Goal: Task Accomplishment & Management: Use online tool/utility

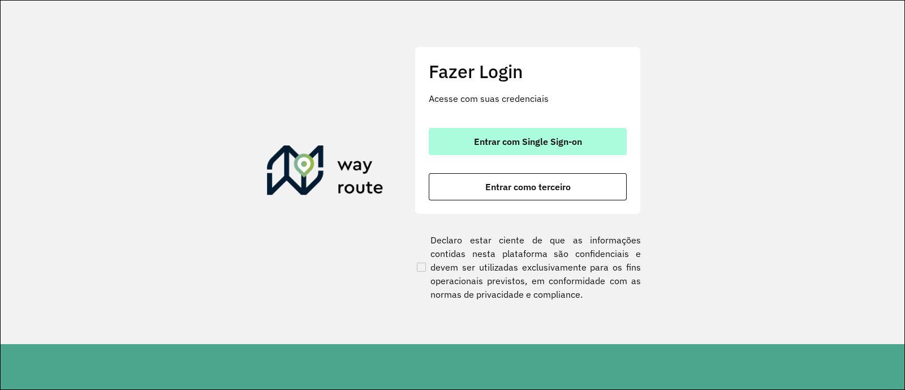
drag, startPoint x: 534, startPoint y: 149, endPoint x: 497, endPoint y: 174, distance: 44.4
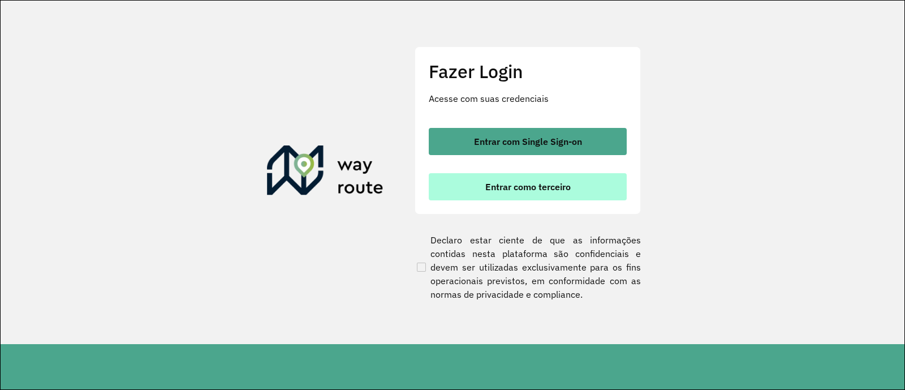
click at [534, 148] on button "Entrar com Single Sign-on" at bounding box center [528, 141] width 198 height 27
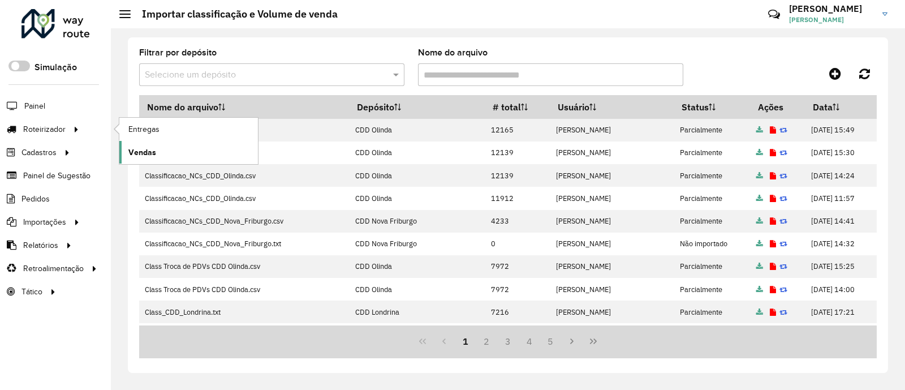
click at [144, 153] on span "Vendas" at bounding box center [142, 152] width 28 height 12
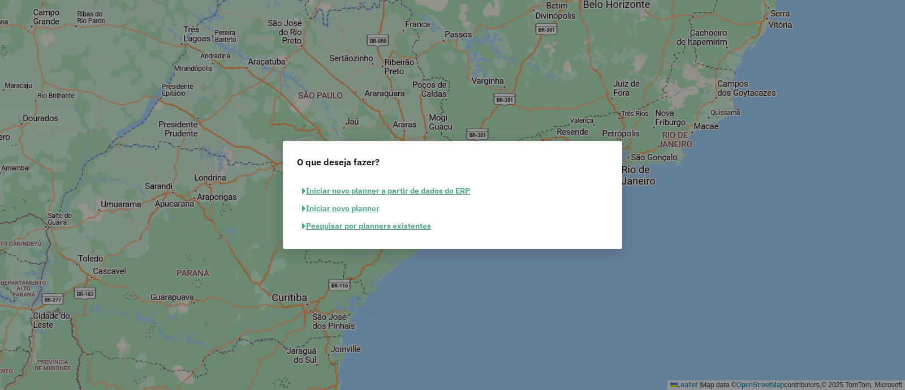
click at [362, 224] on button "Pesquisar por planners existentes" at bounding box center [366, 226] width 139 height 18
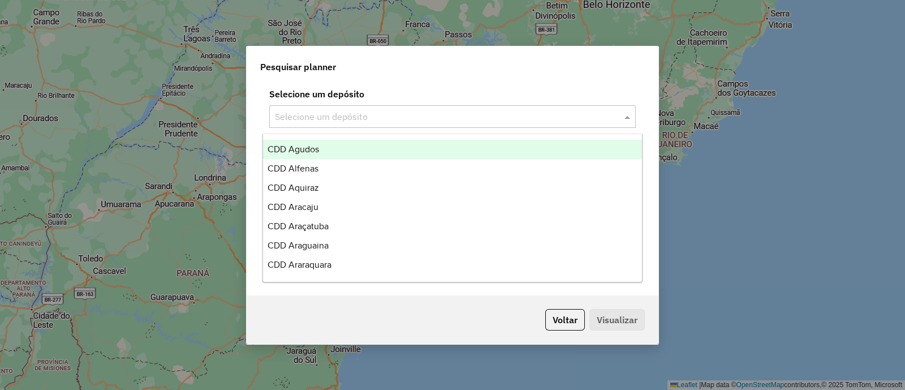
click at [631, 116] on span at bounding box center [628, 117] width 14 height 14
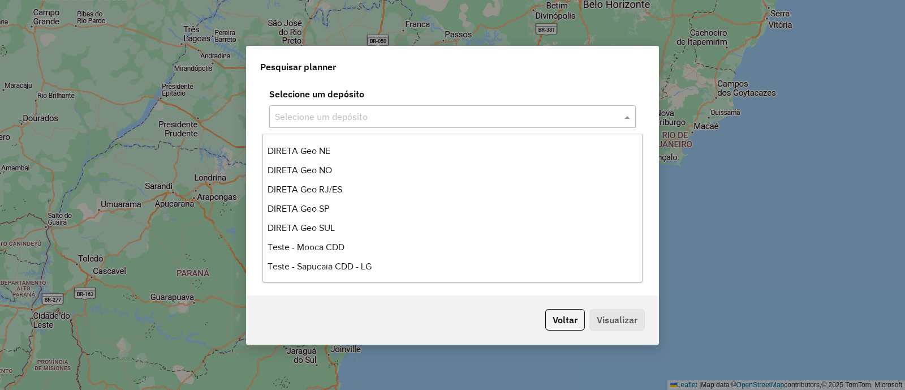
scroll to position [2010, 0]
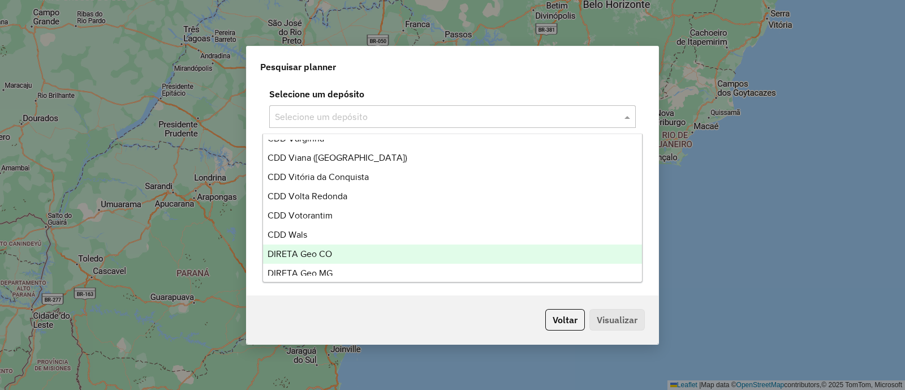
click at [334, 246] on div "DIRETA Geo CO" at bounding box center [452, 253] width 379 height 19
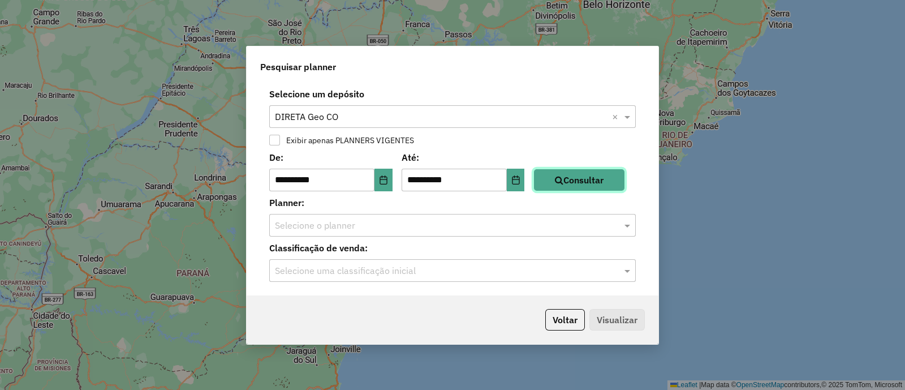
click at [597, 179] on button "Consultar" at bounding box center [579, 179] width 92 height 23
click at [384, 184] on button "Choose Date" at bounding box center [383, 179] width 18 height 23
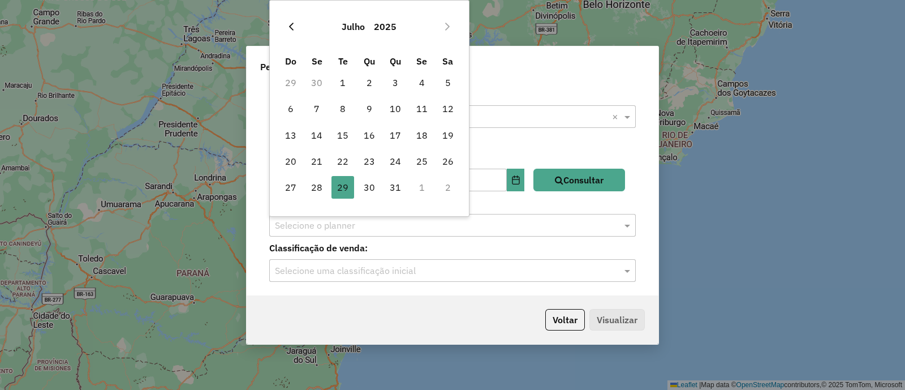
click at [290, 27] on icon "Previous Month" at bounding box center [291, 27] width 5 height 8
drag, startPoint x: 373, startPoint y: 111, endPoint x: 395, endPoint y: 123, distance: 25.0
click at [374, 114] on span "9" at bounding box center [369, 108] width 23 height 23
type input "**********"
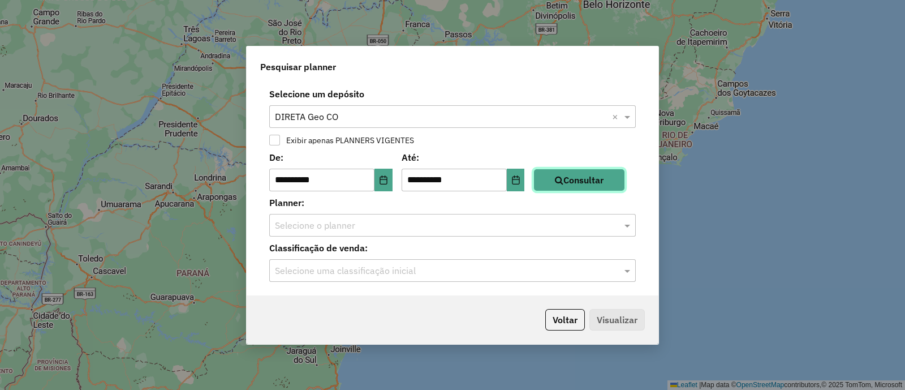
click at [615, 183] on button "Consultar" at bounding box center [579, 179] width 92 height 23
click at [625, 225] on span at bounding box center [628, 225] width 14 height 14
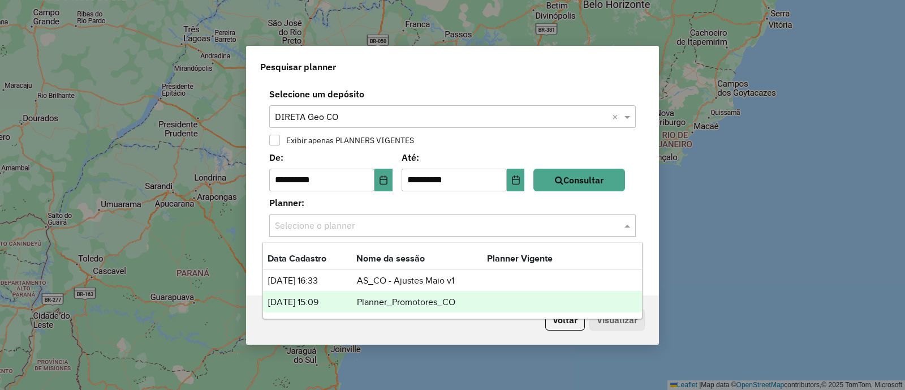
click at [463, 298] on td "Planner_Promotores_CO" at bounding box center [421, 302] width 131 height 15
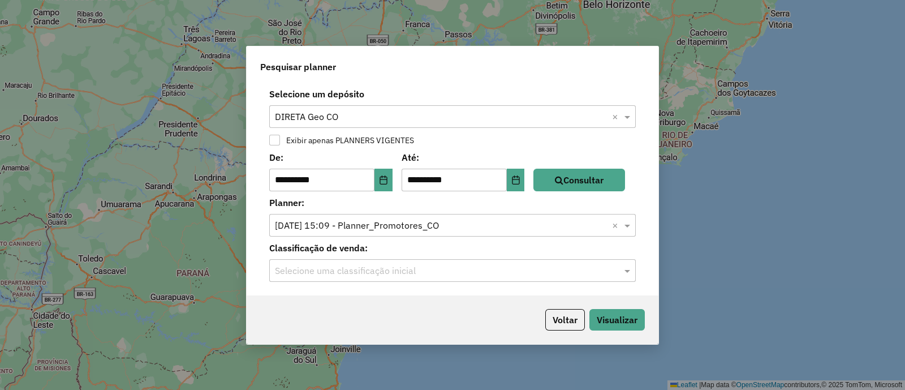
click at [530, 275] on input "text" at bounding box center [441, 271] width 332 height 14
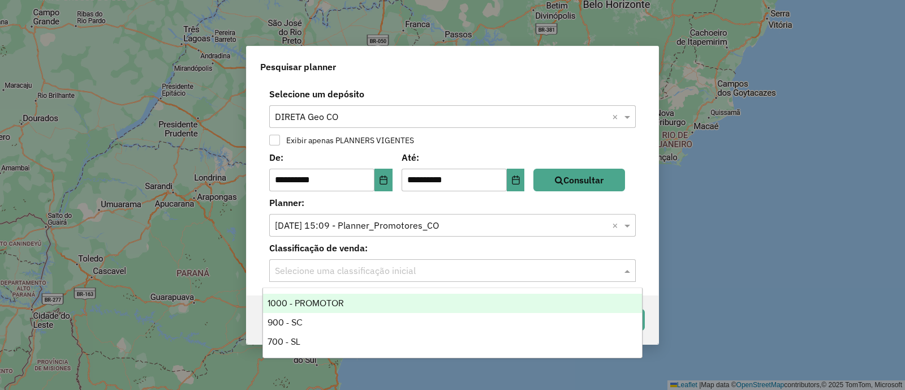
click at [324, 301] on div "1000 - PROMOTOR" at bounding box center [452, 302] width 379 height 19
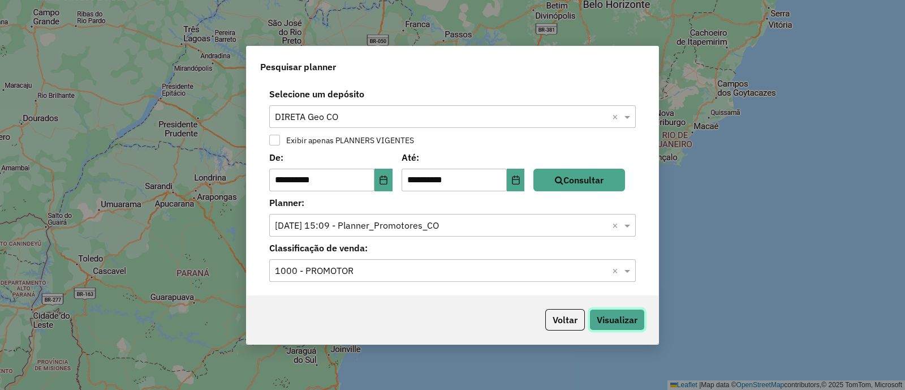
click at [607, 324] on button "Visualizar" at bounding box center [616, 319] width 55 height 21
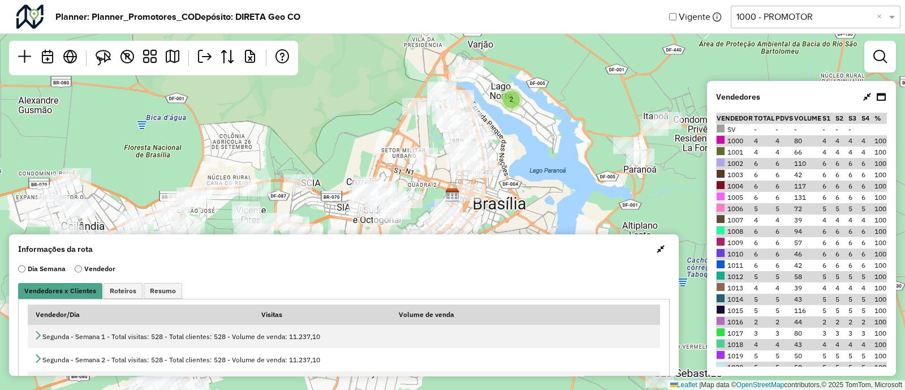
click at [661, 248] on button "button" at bounding box center [660, 249] width 18 height 18
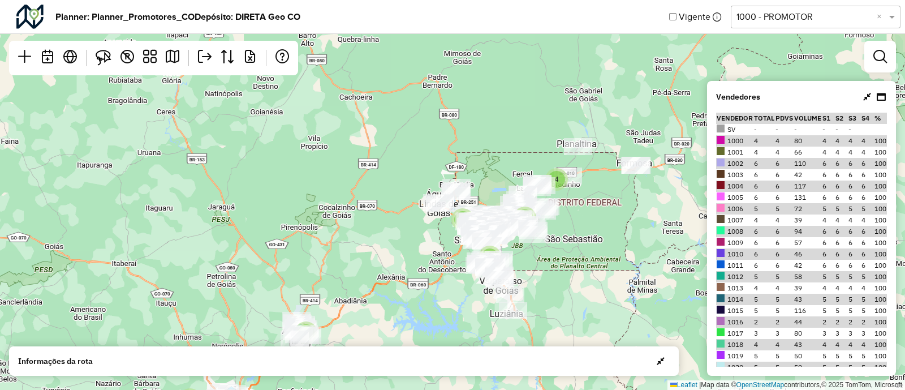
drag, startPoint x: 605, startPoint y: 184, endPoint x: 427, endPoint y: 200, distance: 179.3
click at [425, 202] on div "3 4 6 9 7 5 2 20 2 3 Leaflet | Map data © OpenStreetMap contributors,© 2025 Tom…" at bounding box center [452, 195] width 905 height 390
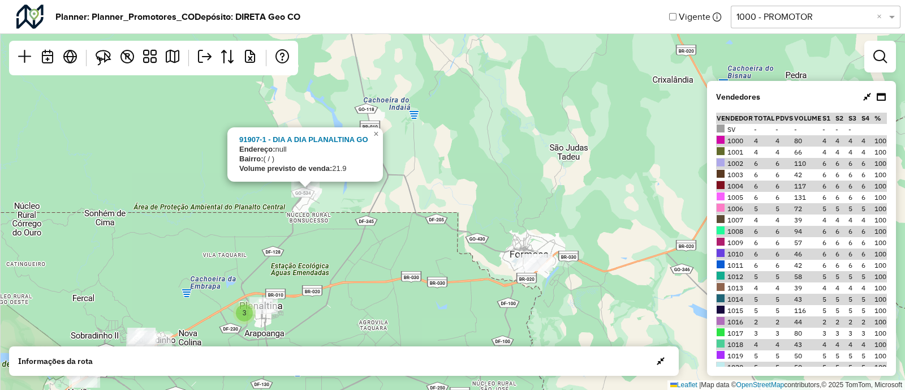
drag, startPoint x: 176, startPoint y: 139, endPoint x: 165, endPoint y: 128, distance: 15.6
click at [176, 139] on div "3 2 2 3 2 2 2 2 2 91907-1 - DIA A DIA PLANALTINA GO Endereço: null Bairro: ( / …" at bounding box center [452, 195] width 905 height 390
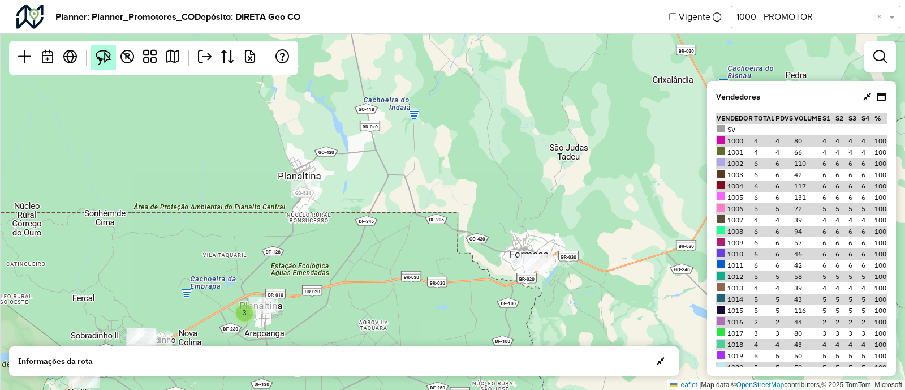
click at [106, 59] on img at bounding box center [104, 58] width 16 height 16
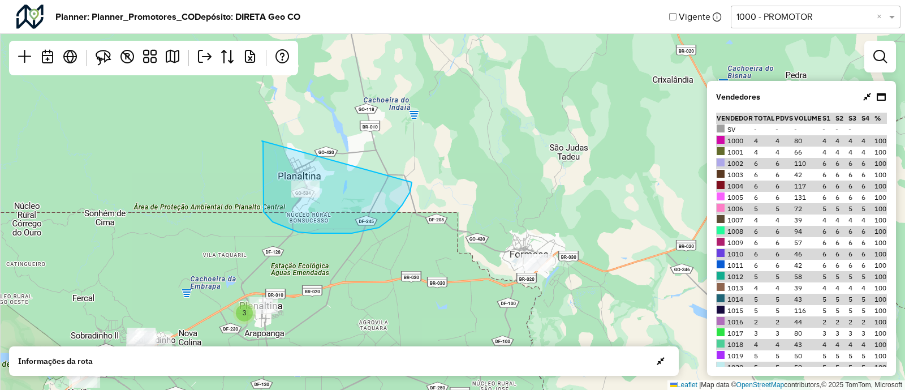
drag, startPoint x: 262, startPoint y: 141, endPoint x: 413, endPoint y: 178, distance: 155.5
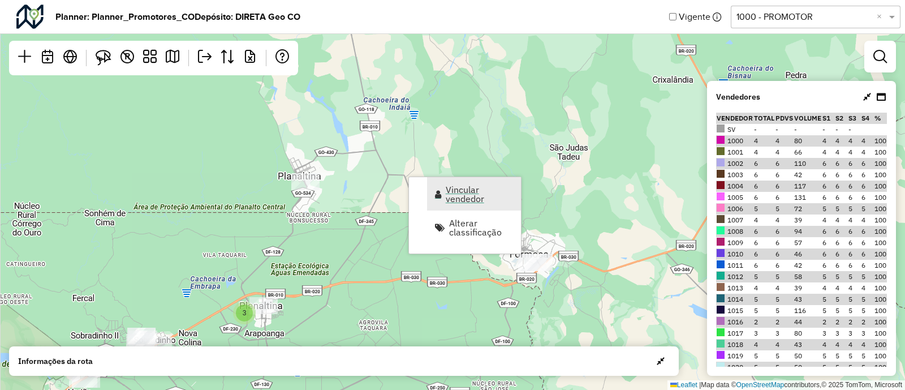
click at [475, 202] on span "Vincular vendedor" at bounding box center [479, 194] width 68 height 18
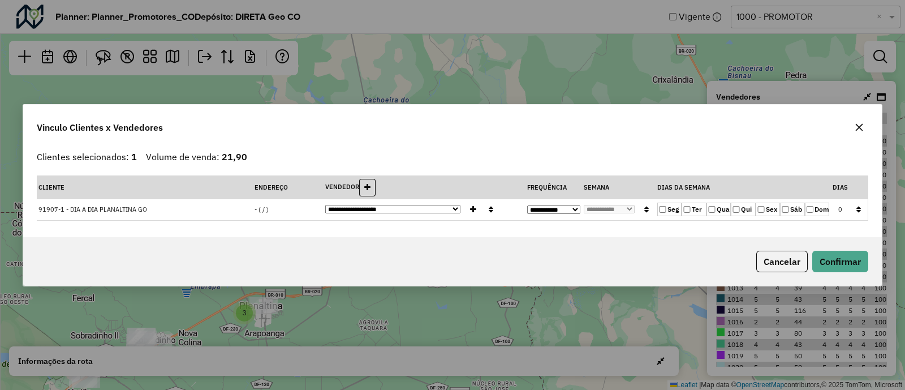
drag, startPoint x: 412, startPoint y: 206, endPoint x: 357, endPoint y: 262, distance: 78.8
click at [412, 206] on select "**********" at bounding box center [392, 209] width 135 height 8
click at [650, 92] on div "**********" at bounding box center [452, 195] width 905 height 390
click at [860, 126] on icon "button" at bounding box center [858, 127] width 9 height 9
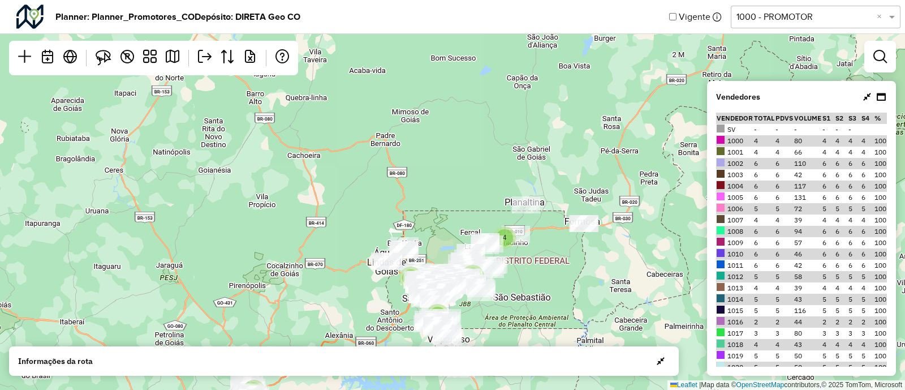
drag, startPoint x: 629, startPoint y: 232, endPoint x: 599, endPoint y: 168, distance: 71.3
click at [599, 168] on div "3 4 6 9 7 5 2 20 Leaflet | Map data © OpenStreetMap contributors,© 2025 TomTom,…" at bounding box center [452, 195] width 905 height 390
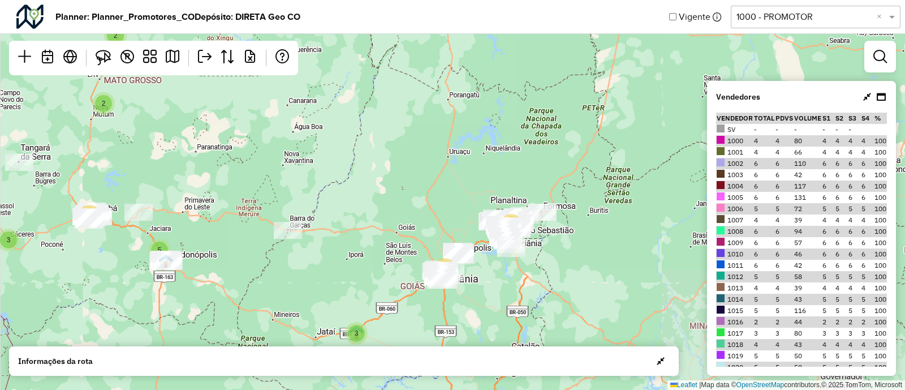
drag, startPoint x: 547, startPoint y: 233, endPoint x: 564, endPoint y: 216, distance: 23.6
click at [563, 219] on div "2 2 5 2 2 3 13 5 3 28 27 2 3 5 3 Leaflet | Map data © OpenStreetMap contributor…" at bounding box center [452, 195] width 905 height 390
